Goal: Find specific page/section: Find specific page/section

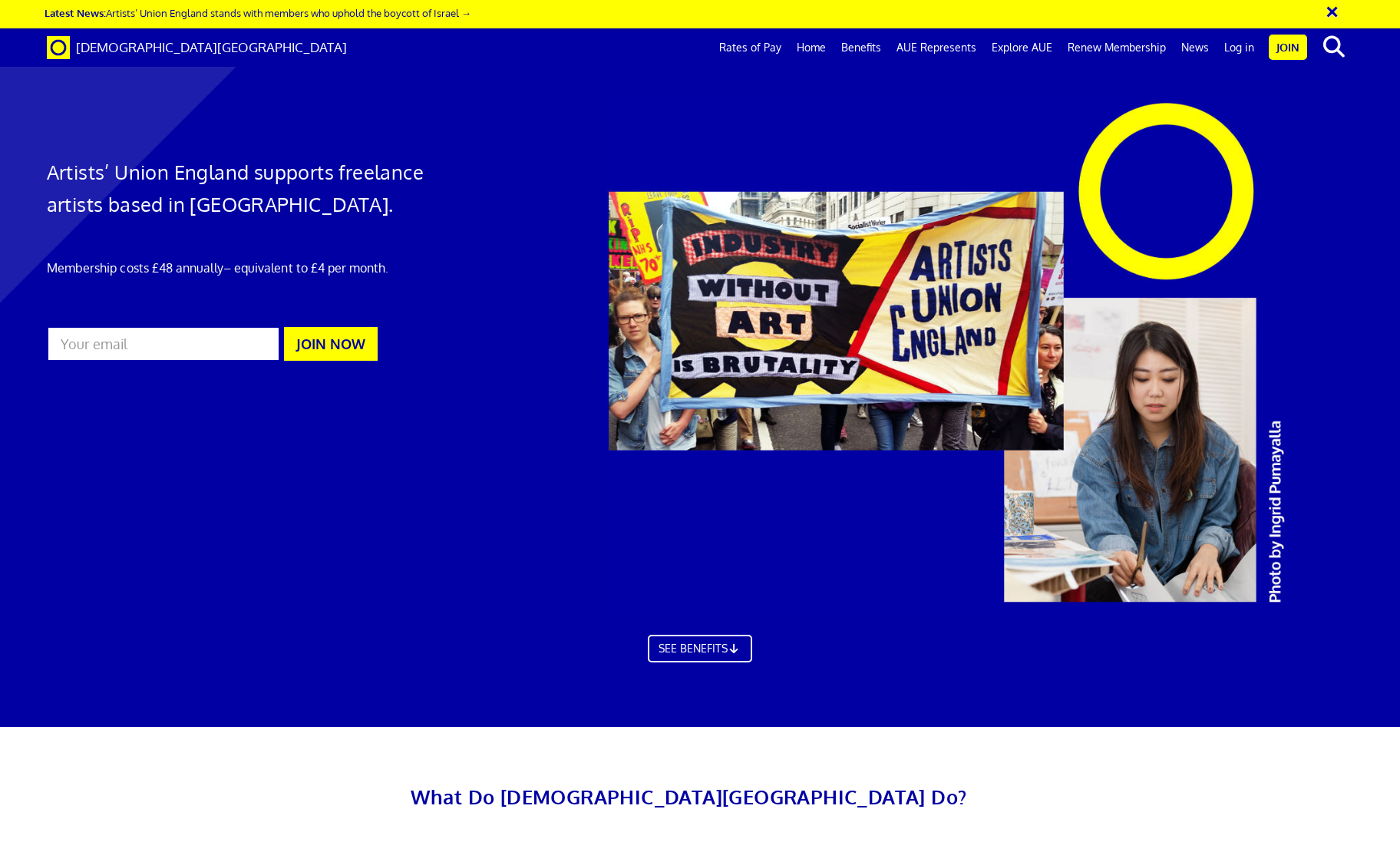
scroll to position [4706, 0]
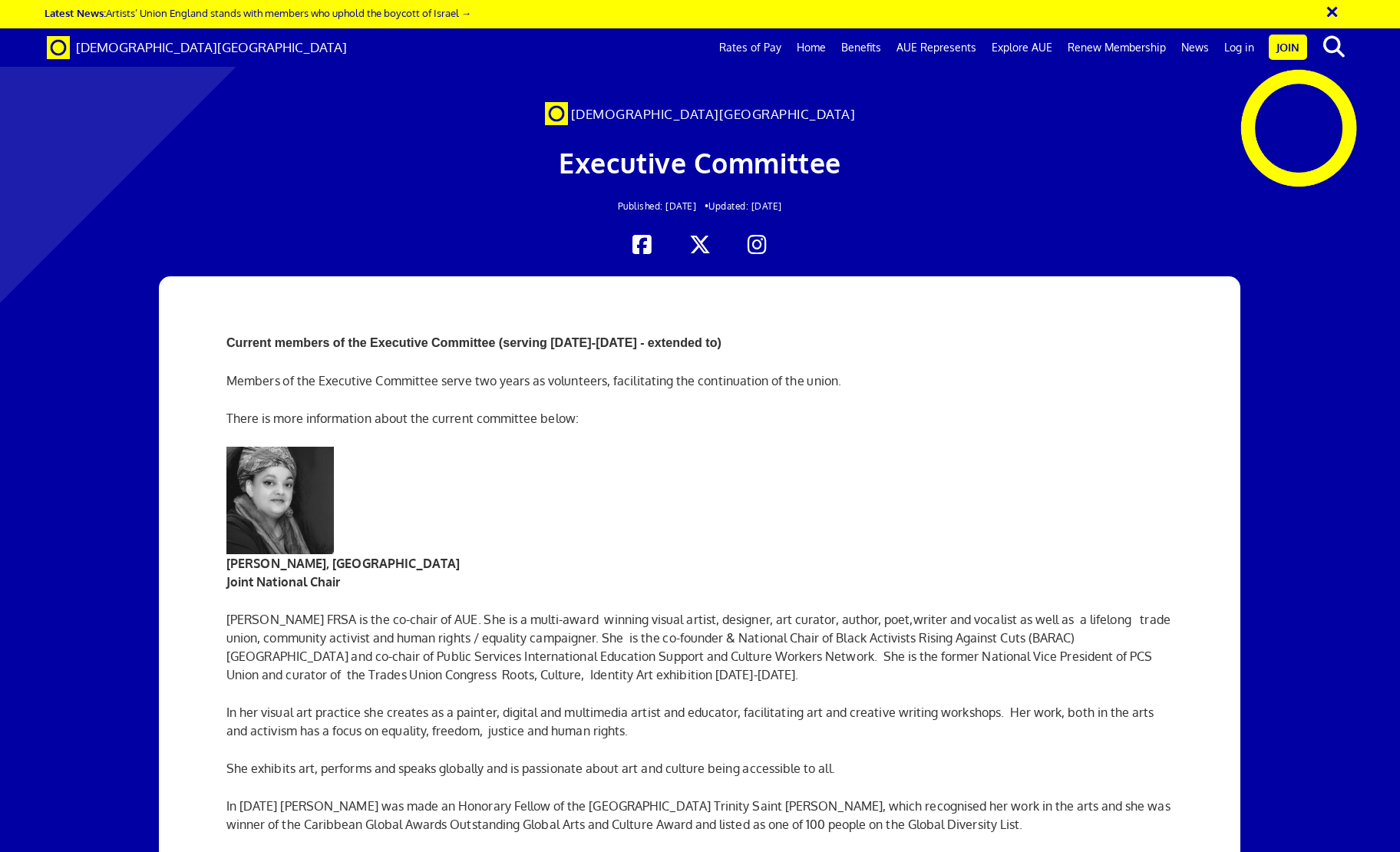
scroll to position [2402, 0]
drag, startPoint x: 452, startPoint y: 391, endPoint x: 840, endPoint y: 595, distance: 438.4
copy div "Her first work in the public realm, superstructure (public image) , commissione…"
